Goal: Task Accomplishment & Management: Use online tool/utility

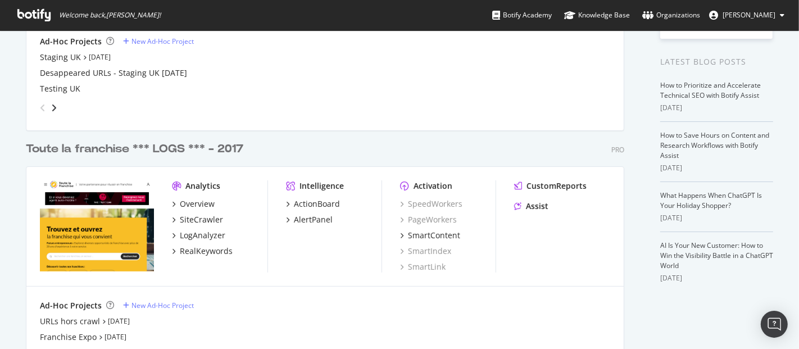
scroll to position [267, 0]
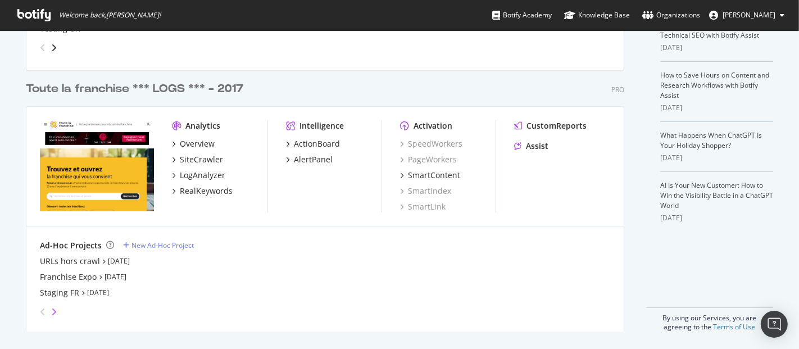
click at [51, 309] on icon "angle-right" at bounding box center [54, 311] width 6 height 9
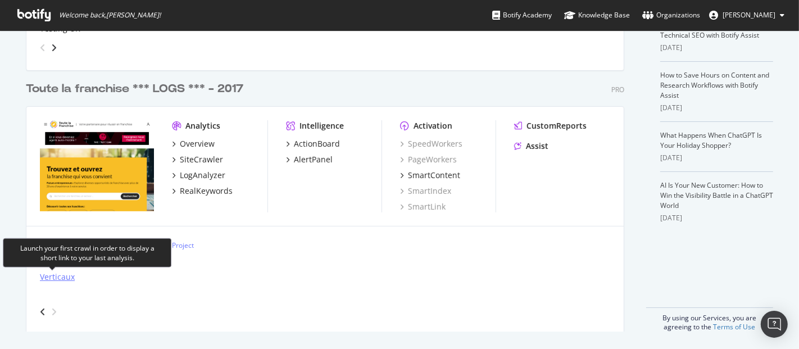
click at [59, 276] on div "Verticaux" at bounding box center [57, 276] width 35 height 11
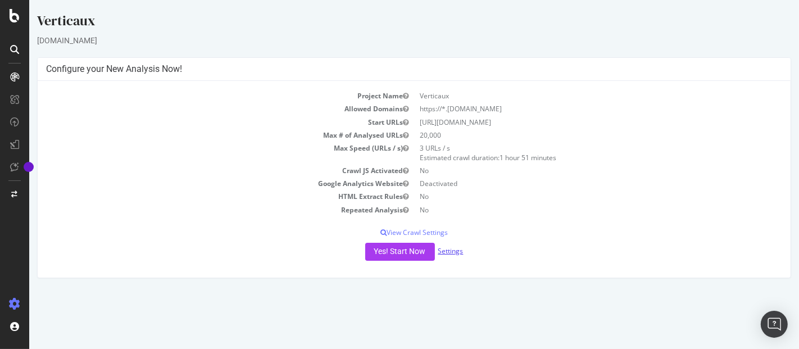
click at [450, 248] on link "Settings" at bounding box center [450, 251] width 25 height 10
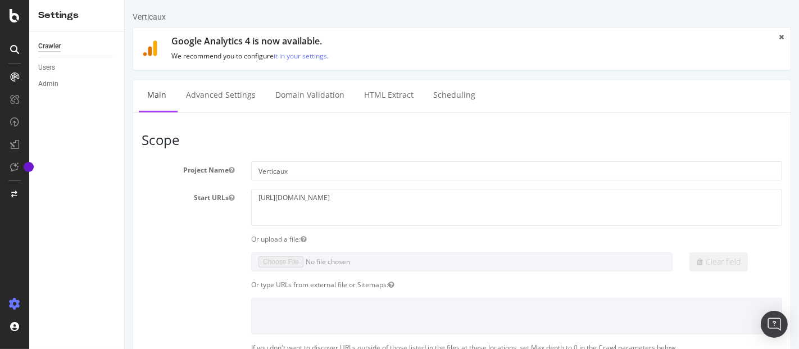
scroll to position [611, 0]
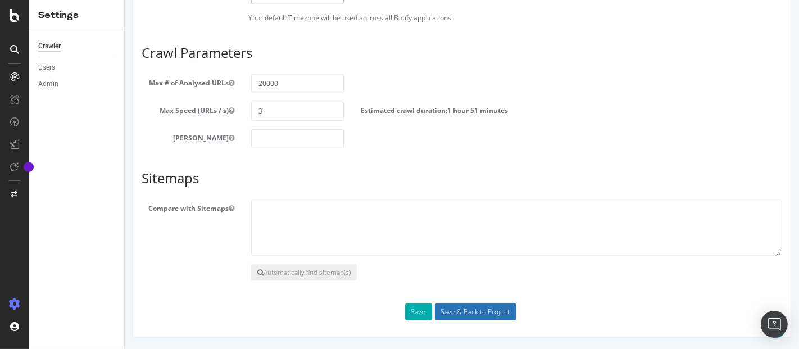
click at [466, 319] on input "Save & Back to Project" at bounding box center [474, 311] width 81 height 17
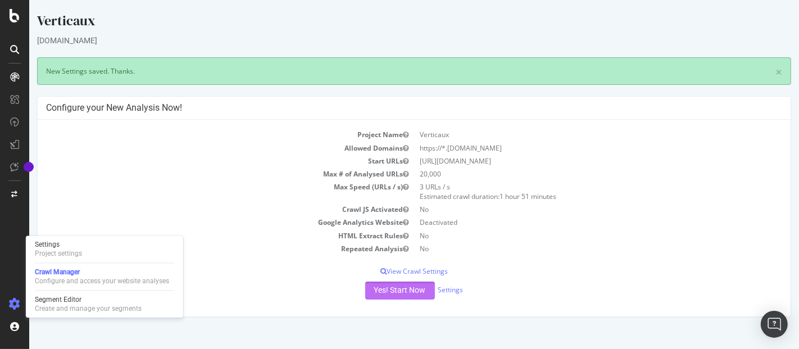
click at [398, 282] on button "Yes! Start Now" at bounding box center [400, 290] width 70 height 18
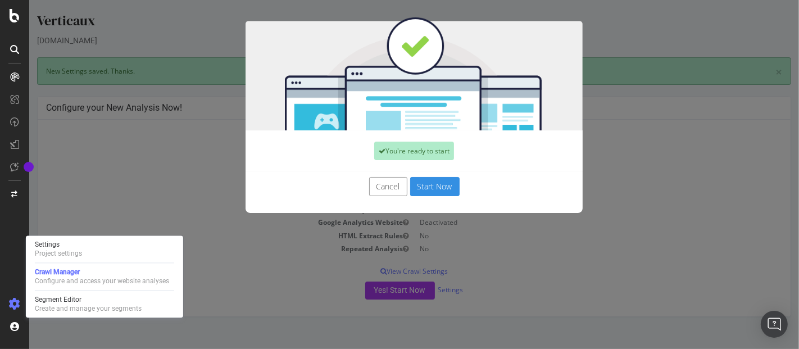
click at [438, 184] on button "Start Now" at bounding box center [434, 186] width 49 height 19
